Goal: Task Accomplishment & Management: Manage account settings

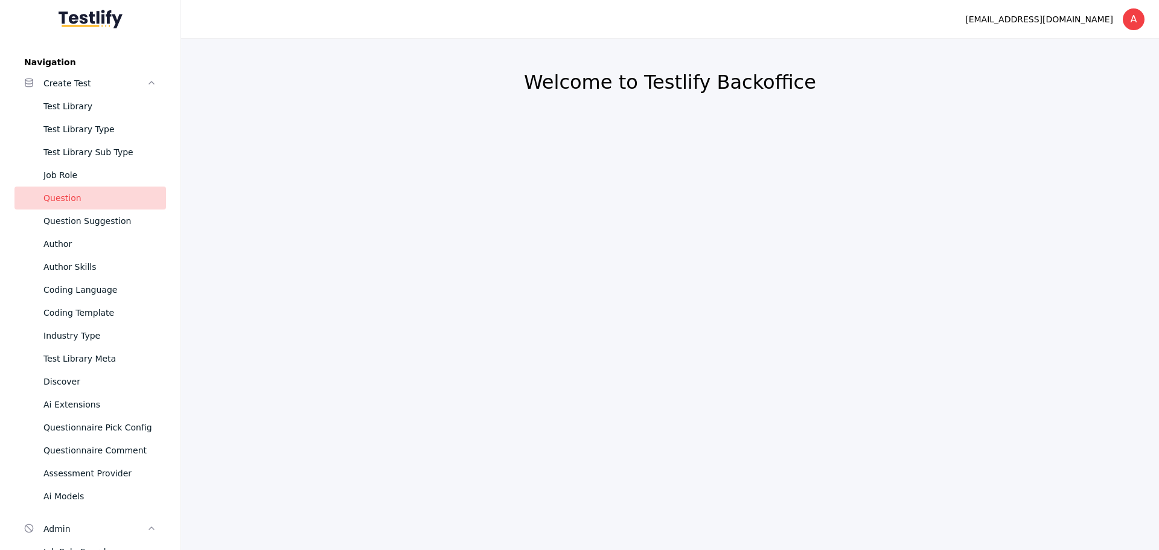
click at [58, 195] on div "Question" at bounding box center [99, 198] width 113 height 14
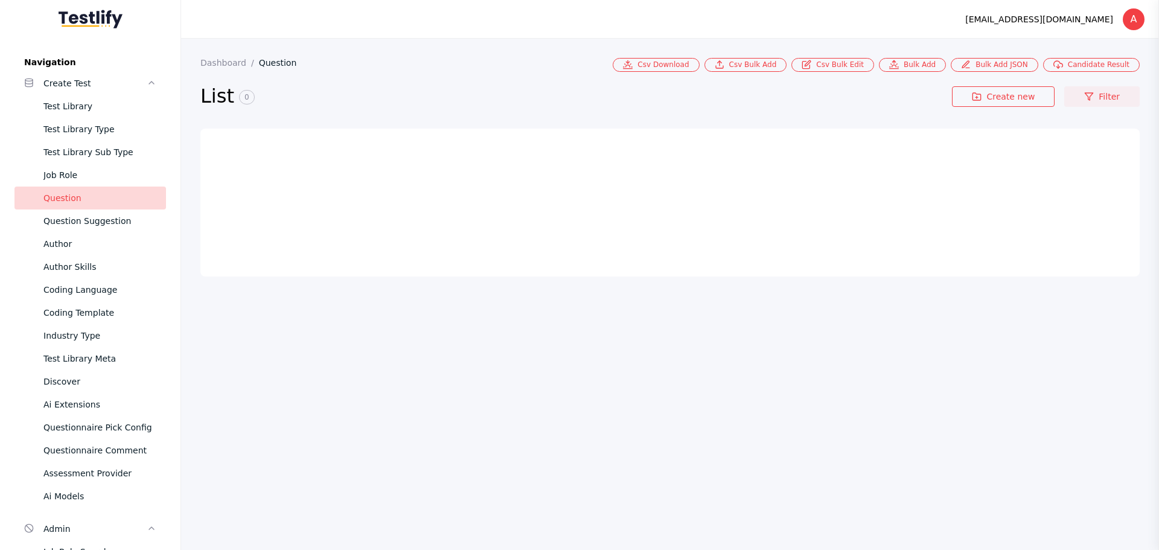
click at [1101, 93] on link "Filter" at bounding box center [1102, 96] width 75 height 21
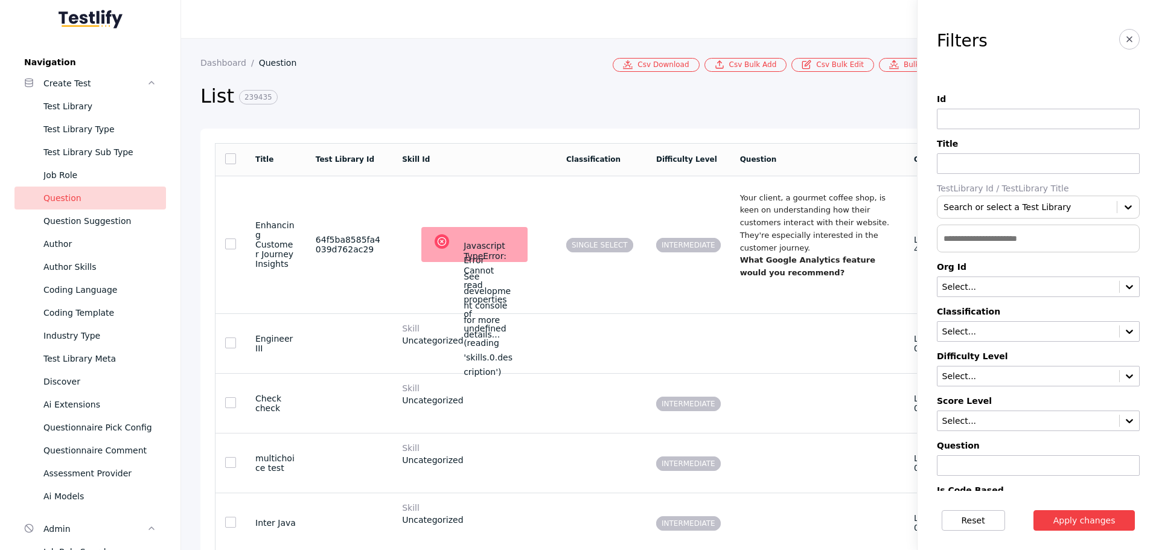
click at [604, 78] on section "List 239435 Create new Filter" at bounding box center [670, 100] width 940 height 57
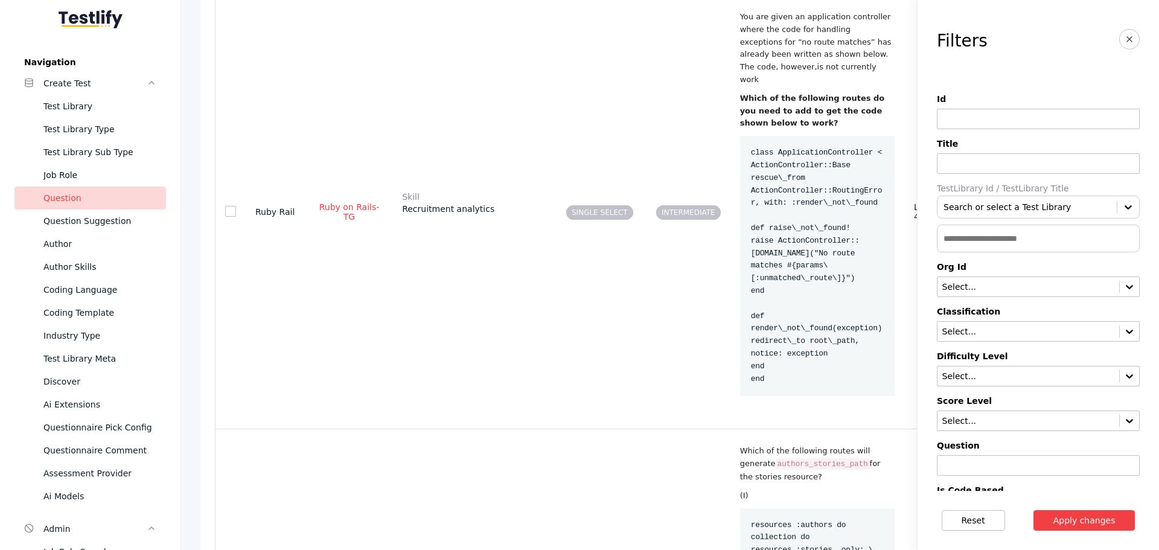
scroll to position [1510, 0]
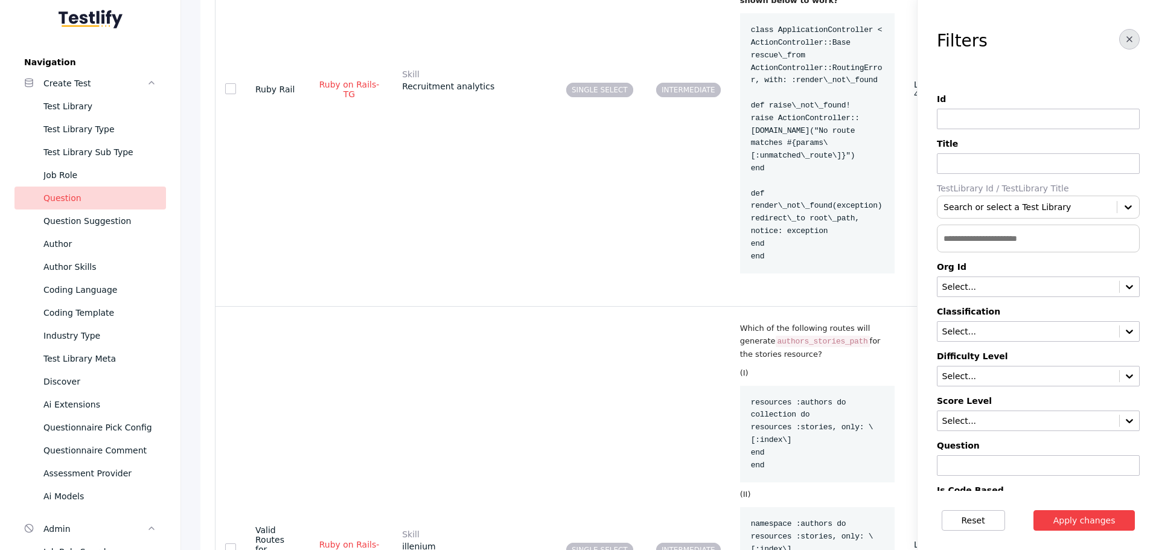
click at [1125, 36] on icon "button" at bounding box center [1130, 39] width 10 height 10
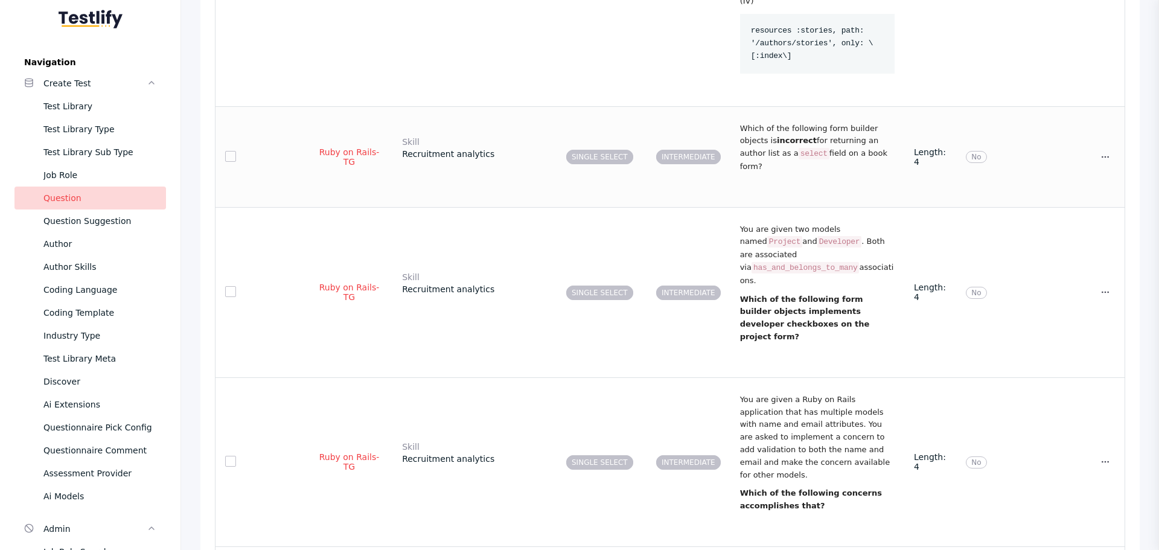
scroll to position [2113, 0]
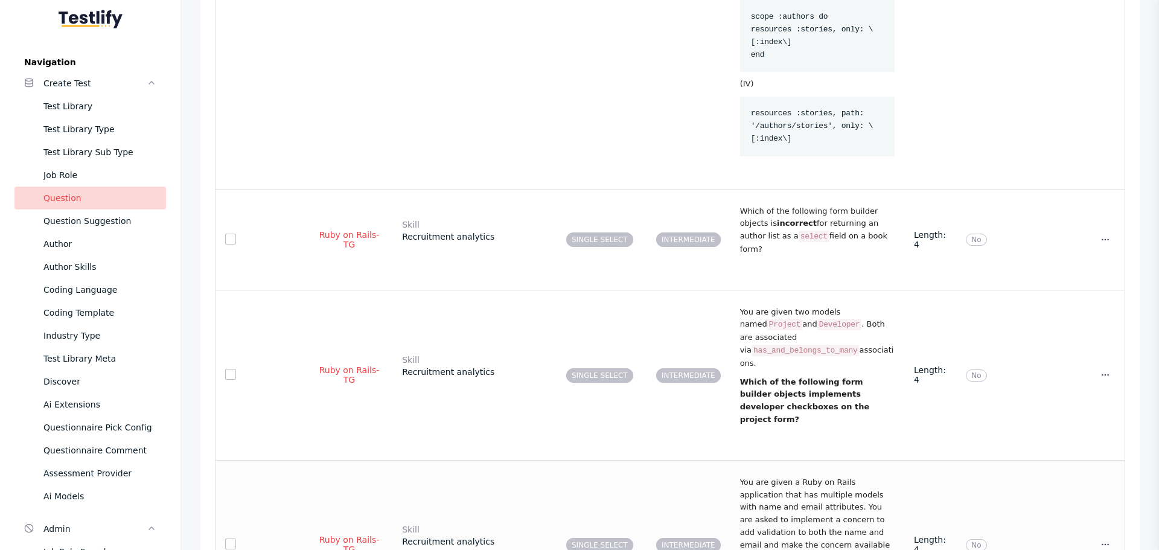
click at [836, 476] on p "You are given a Ruby on Rails application that has multiple models with name an…" at bounding box center [817, 520] width 155 height 88
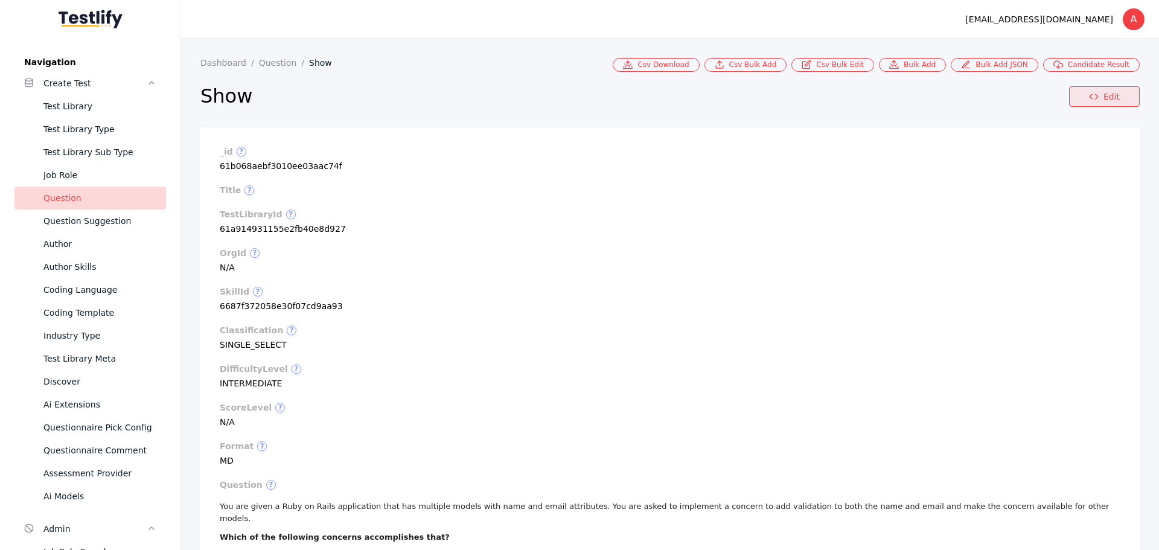
click at [1090, 97] on polyline at bounding box center [1091, 96] width 2 height 5
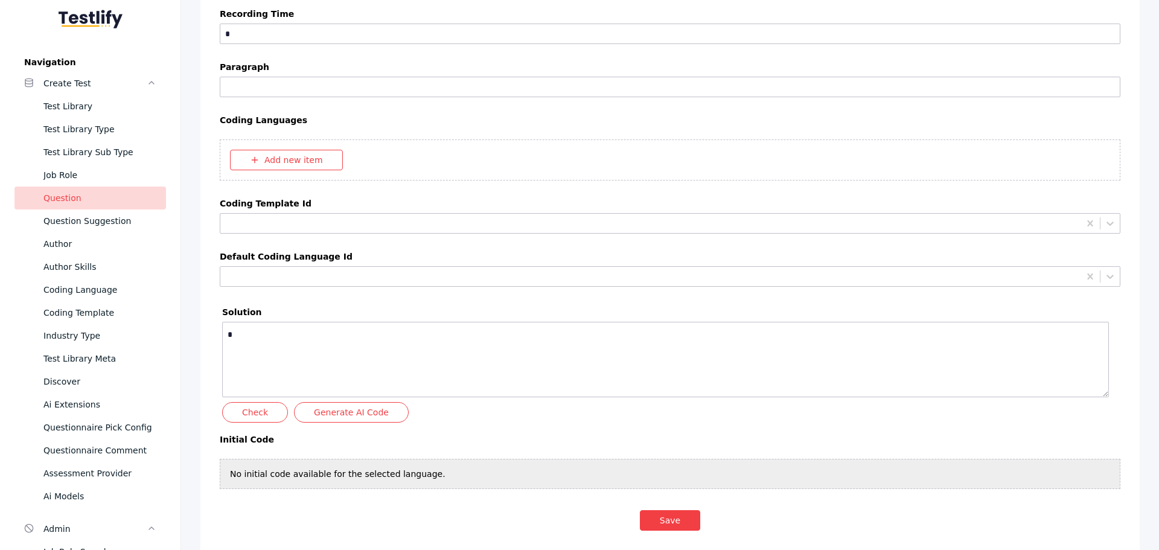
scroll to position [4714, 0]
click at [335, 277] on div at bounding box center [650, 276] width 851 height 11
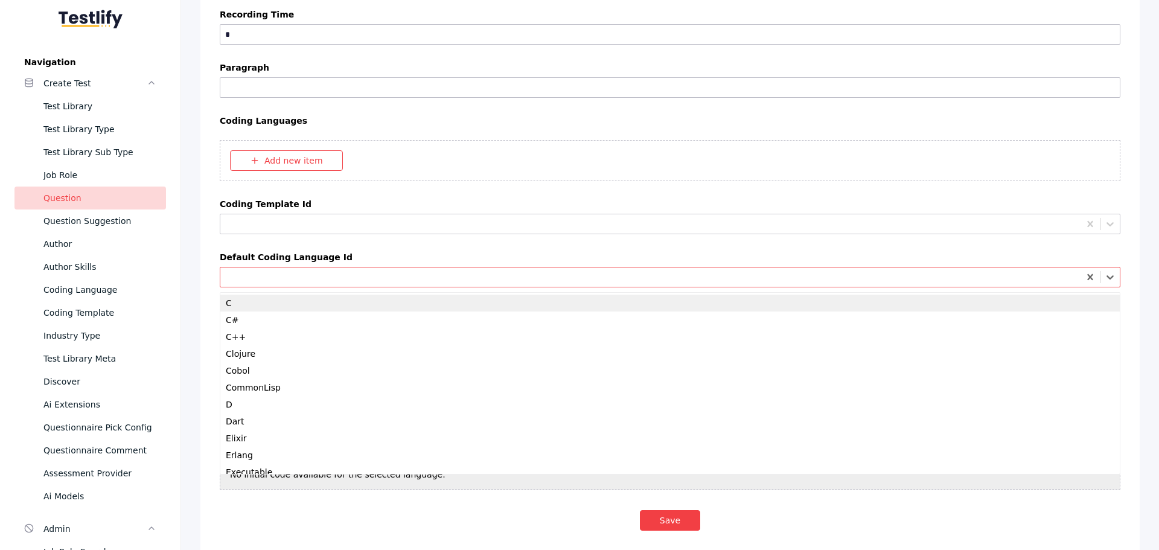
click at [335, 277] on div at bounding box center [650, 276] width 851 height 11
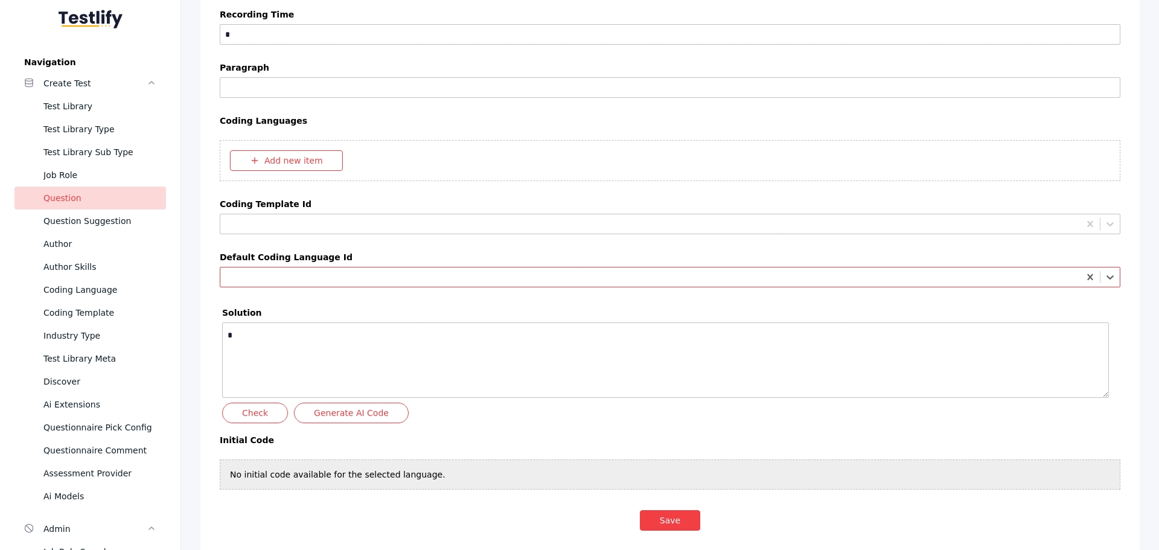
click at [335, 277] on div at bounding box center [650, 276] width 851 height 11
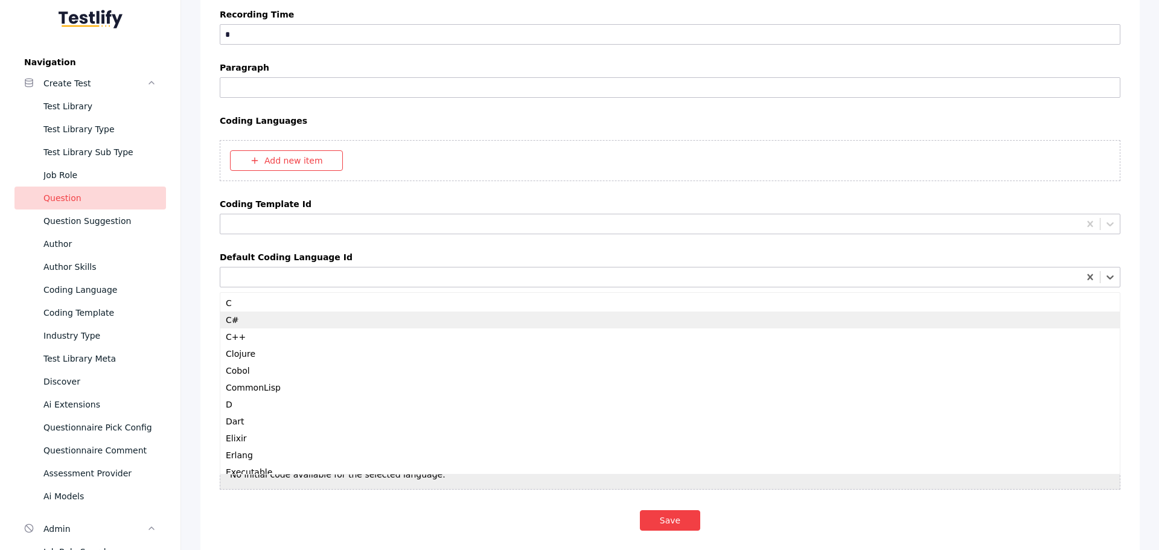
click at [346, 324] on div "C#" at bounding box center [670, 320] width 900 height 17
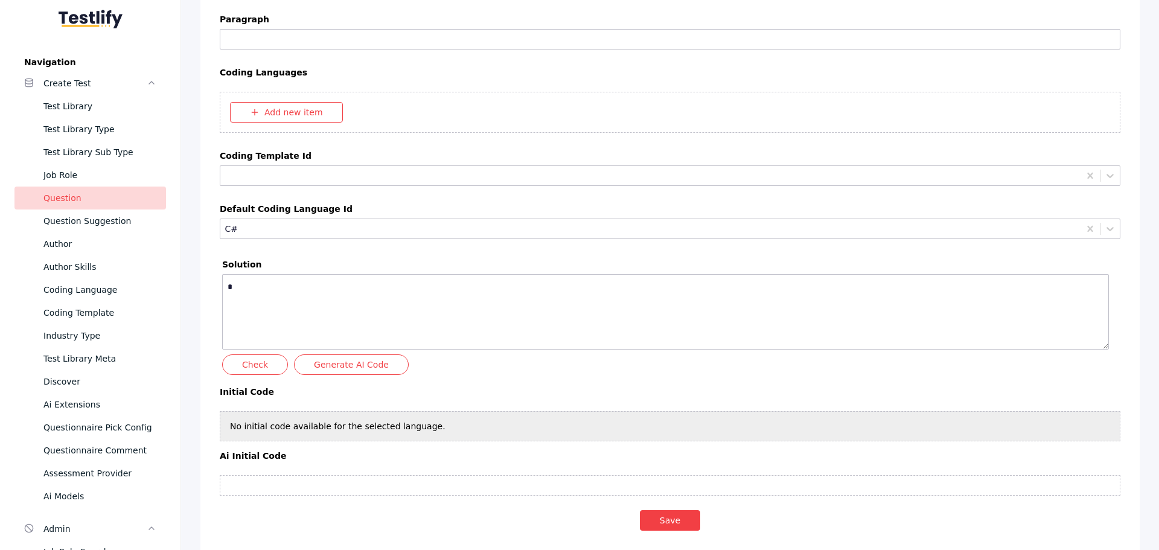
scroll to position [4835, 0]
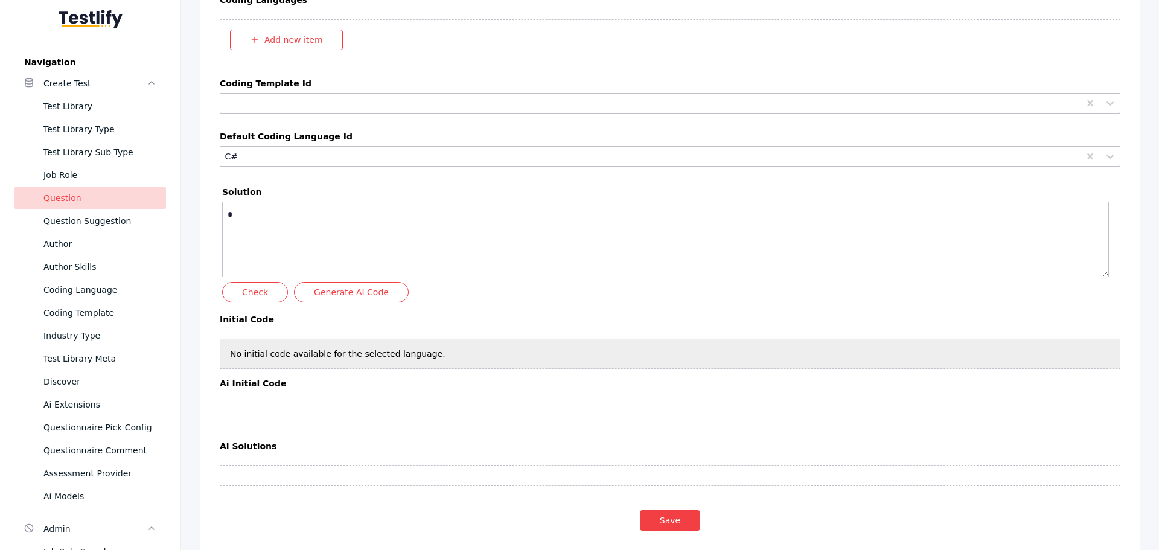
click at [342, 156] on div at bounding box center [650, 155] width 851 height 11
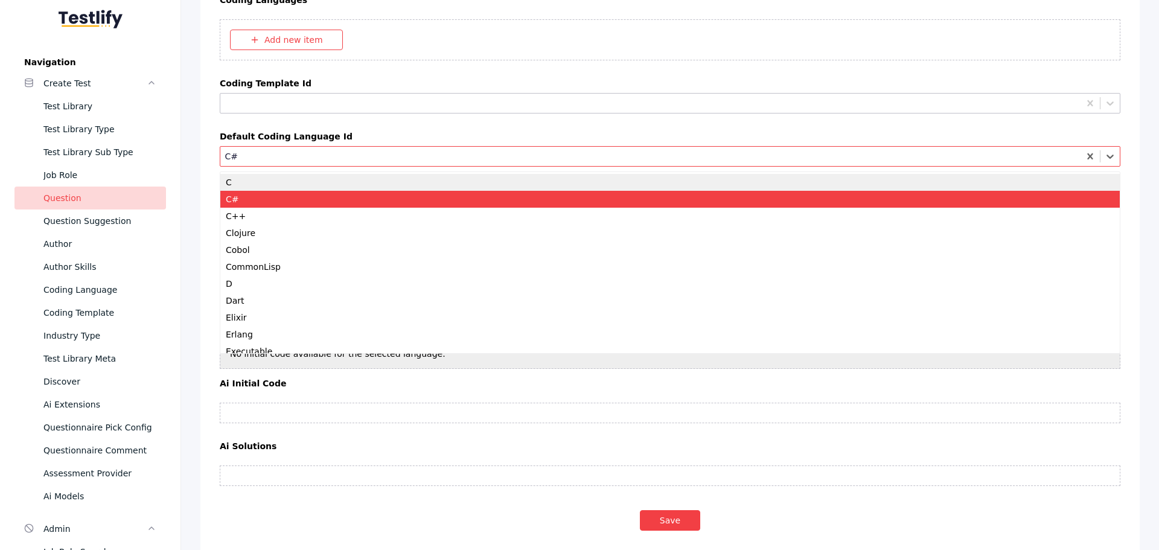
click at [342, 156] on div at bounding box center [650, 155] width 851 height 11
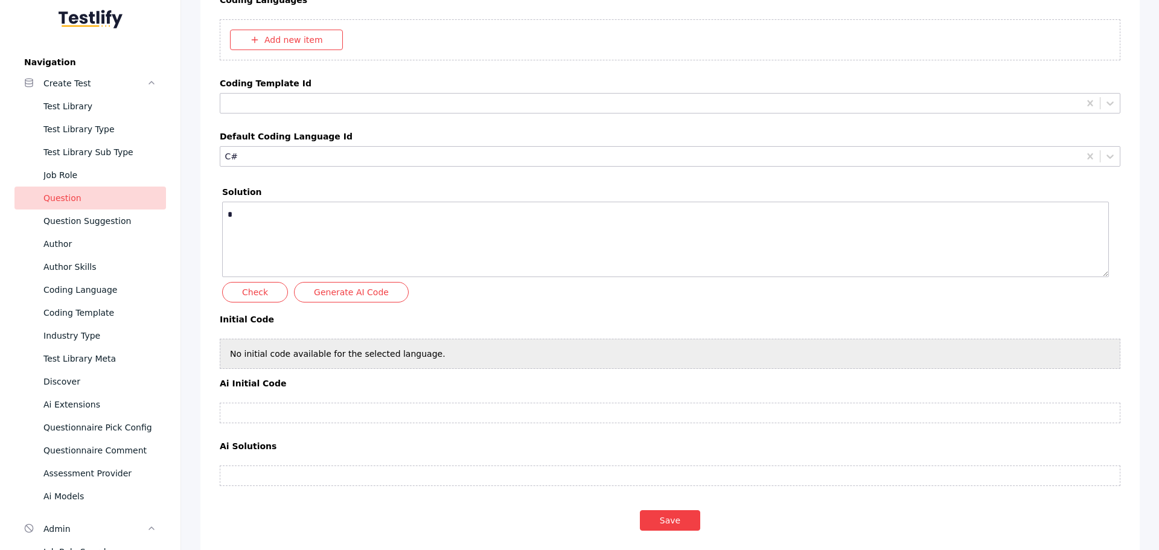
click at [310, 238] on textarea at bounding box center [665, 239] width 887 height 75
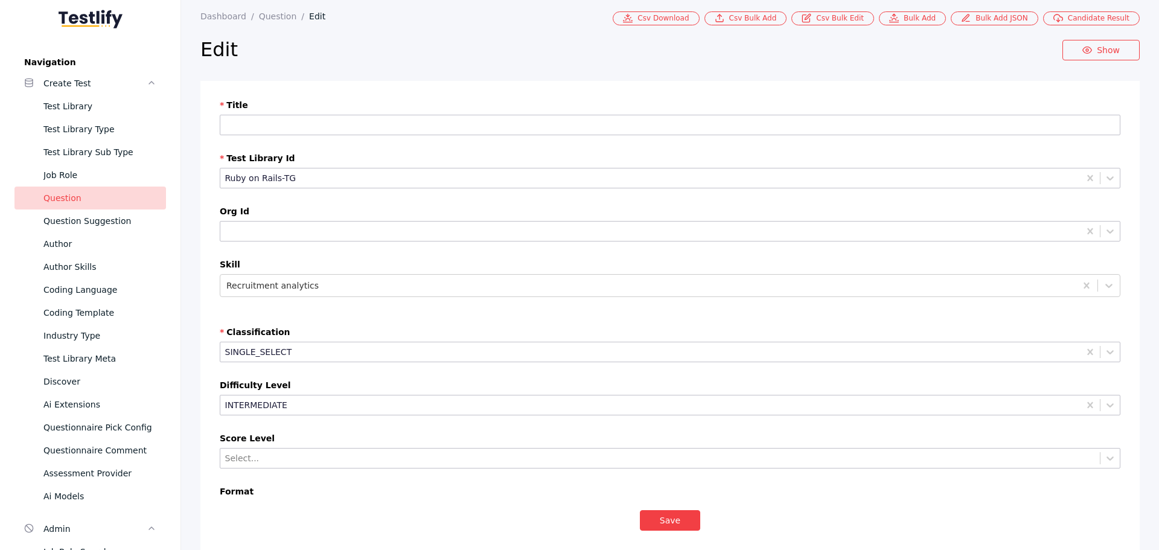
scroll to position [0, 0]
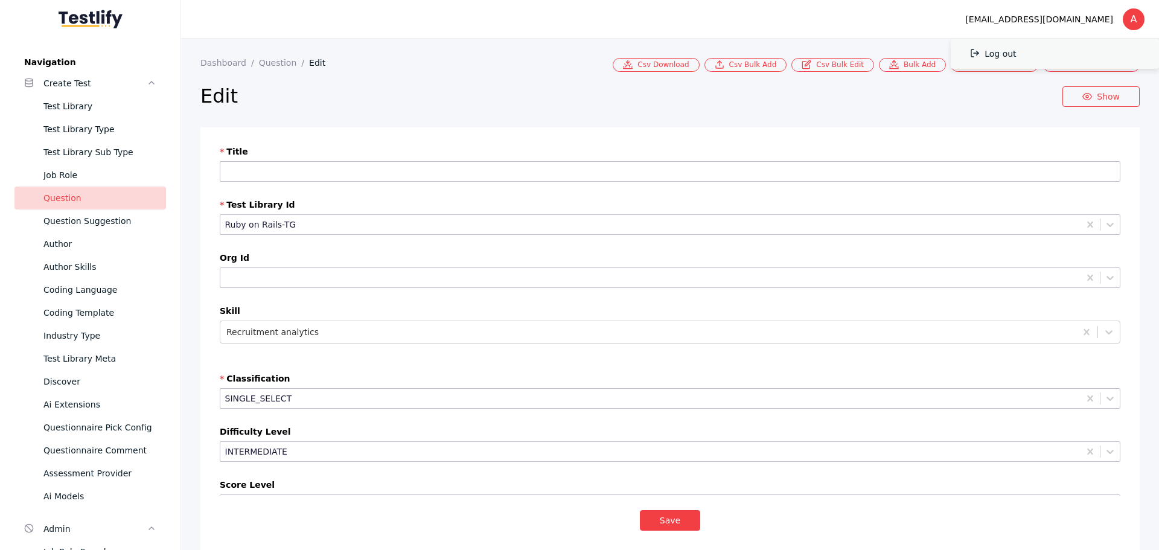
click at [1055, 48] on link "Log out" at bounding box center [1055, 54] width 208 height 30
